Goal: Browse casually: Explore the website without a specific task or goal

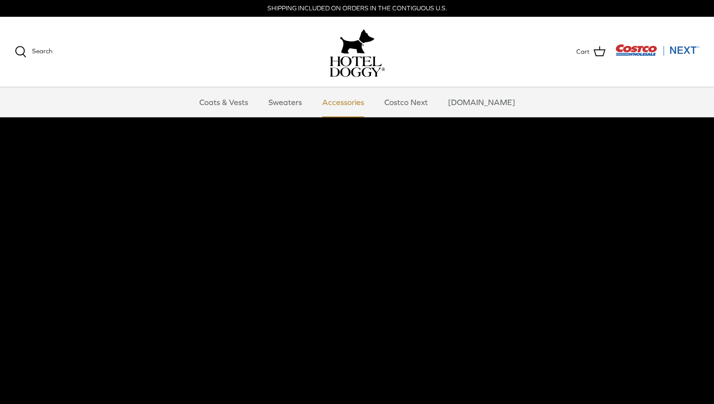
click at [355, 104] on link "Accessories" at bounding box center [343, 102] width 60 height 30
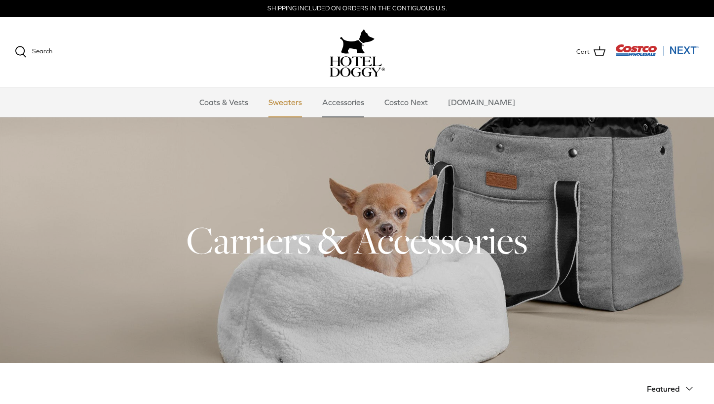
click at [292, 98] on link "Sweaters" at bounding box center [284, 102] width 51 height 30
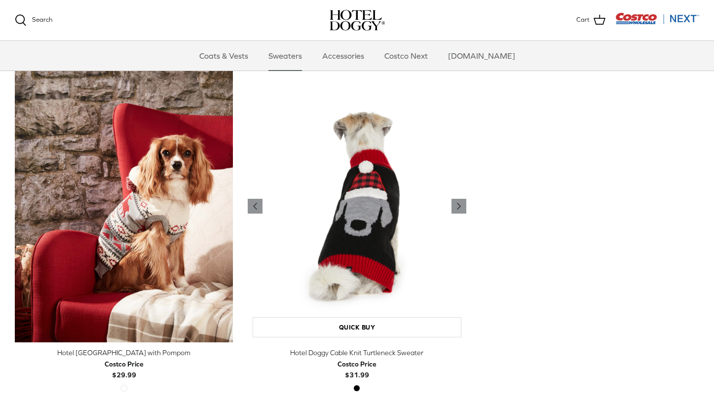
scroll to position [218, 0]
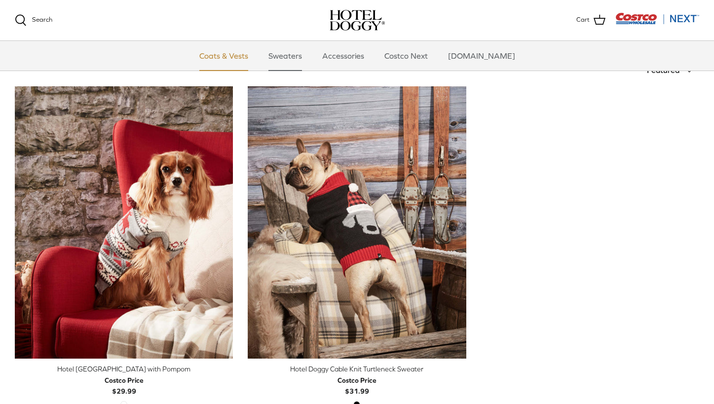
click at [239, 53] on link "Coats & Vests" at bounding box center [223, 56] width 67 height 30
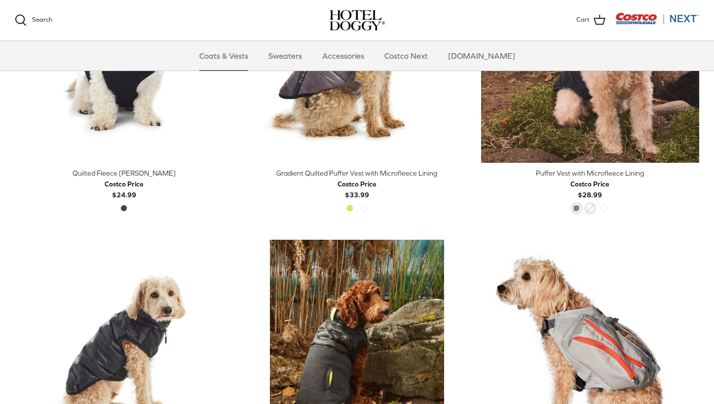
scroll to position [1434, 0]
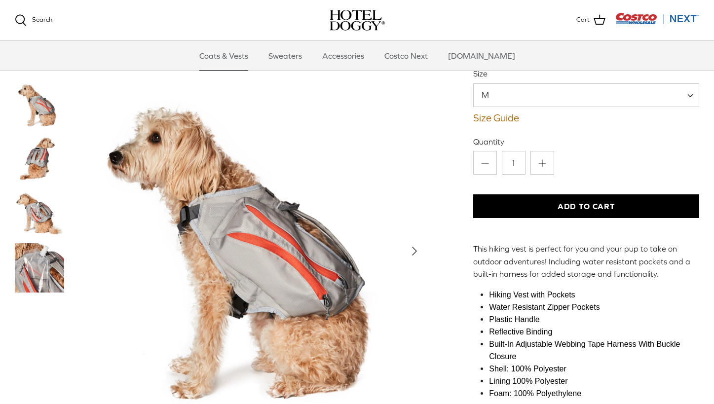
scroll to position [69, 0]
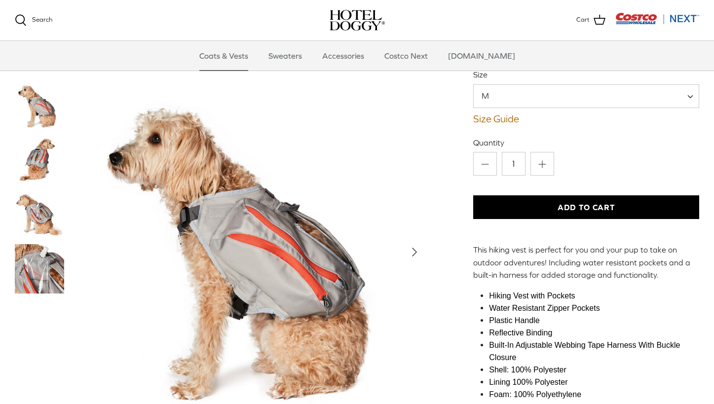
click at [41, 151] on img "Thumbnail Link" at bounding box center [39, 160] width 49 height 49
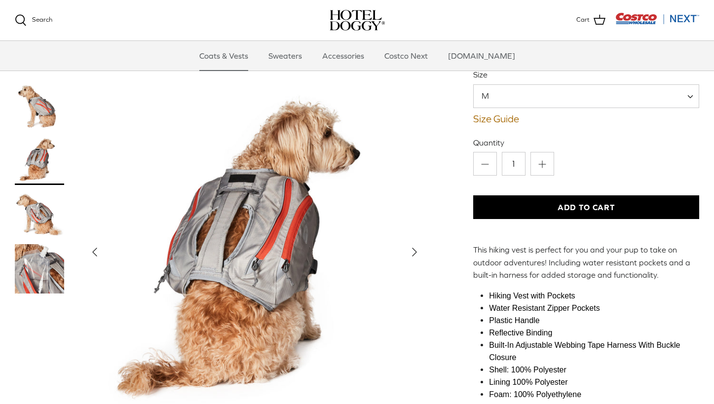
click at [48, 225] on img "Thumbnail Link" at bounding box center [39, 214] width 49 height 49
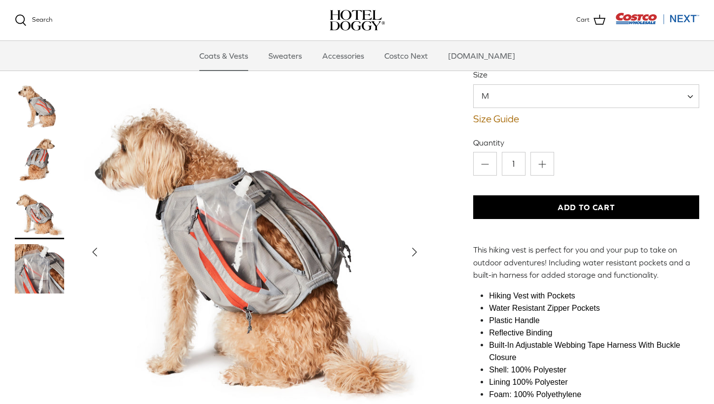
click at [46, 274] on img "Thumbnail Link" at bounding box center [39, 268] width 49 height 49
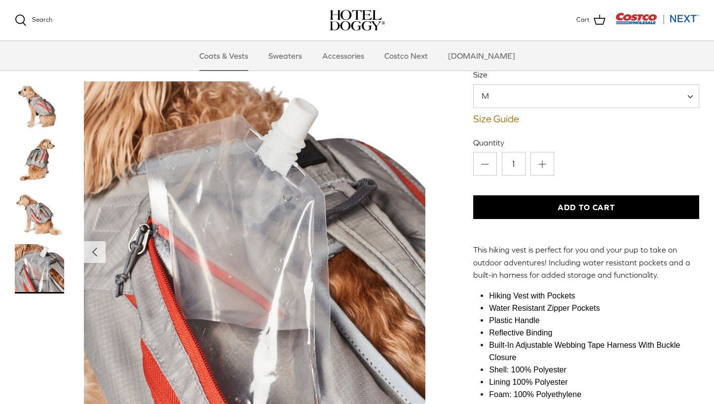
click at [39, 222] on img "Thumbnail Link" at bounding box center [39, 214] width 49 height 49
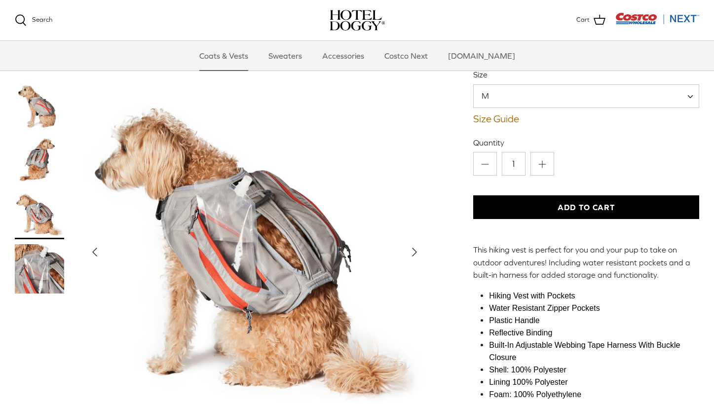
click at [41, 150] on img "Thumbnail Link" at bounding box center [39, 160] width 49 height 49
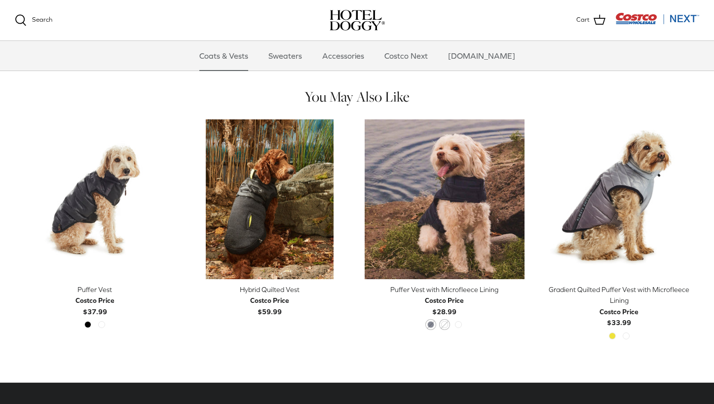
scroll to position [475, 0]
